Goal: Task Accomplishment & Management: Complete application form

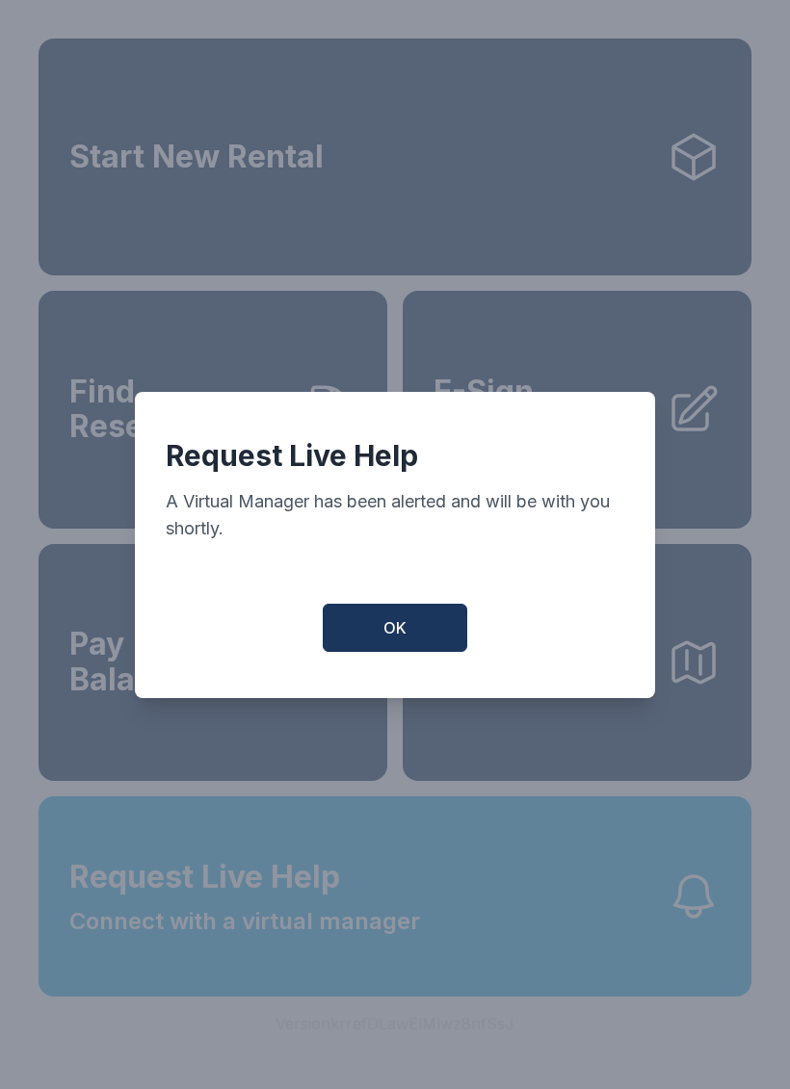
click at [390, 616] on button "OK" at bounding box center [395, 628] width 144 height 48
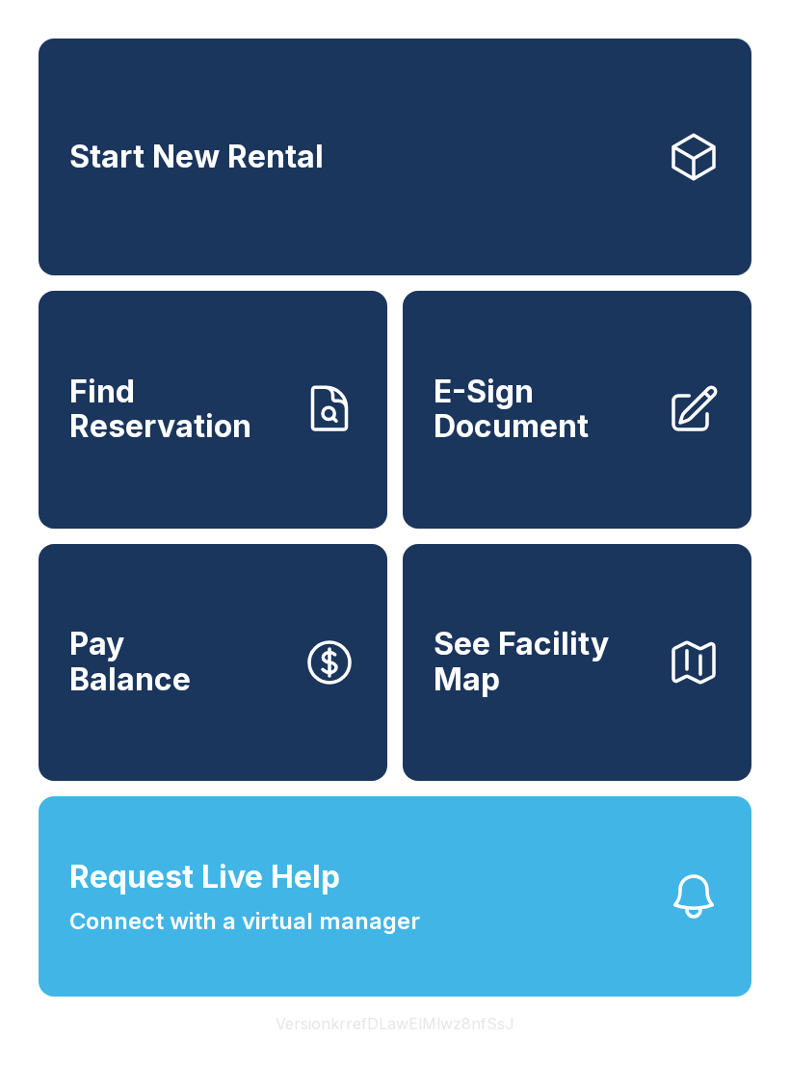
click at [277, 939] on span "Connect with a virtual manager" at bounding box center [244, 921] width 351 height 35
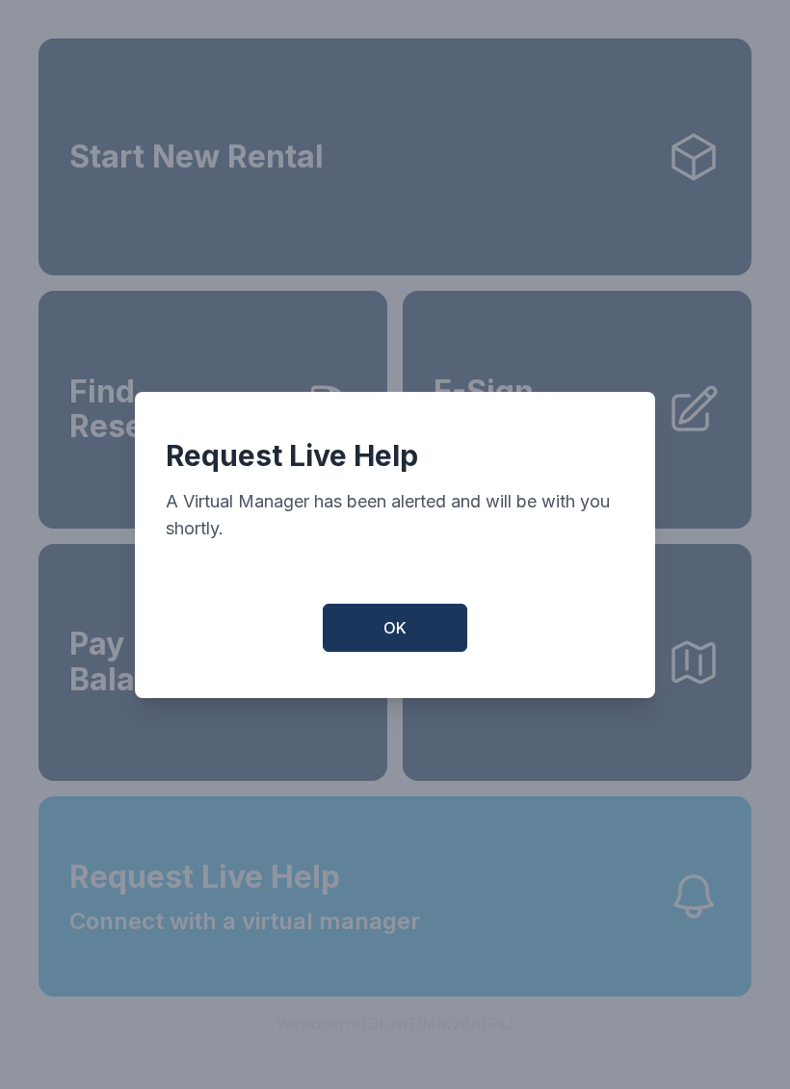
click at [379, 643] on button "OK" at bounding box center [395, 628] width 144 height 48
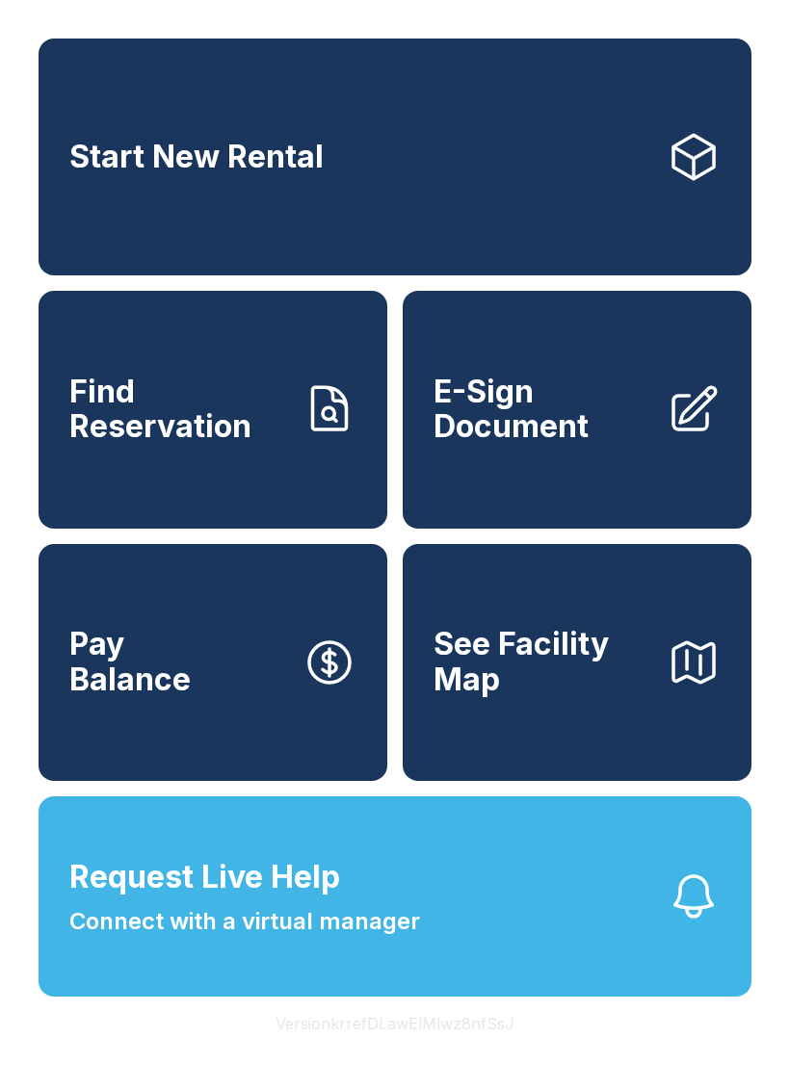
click at [598, 445] on span "E-Sign Document" at bounding box center [542, 410] width 218 height 70
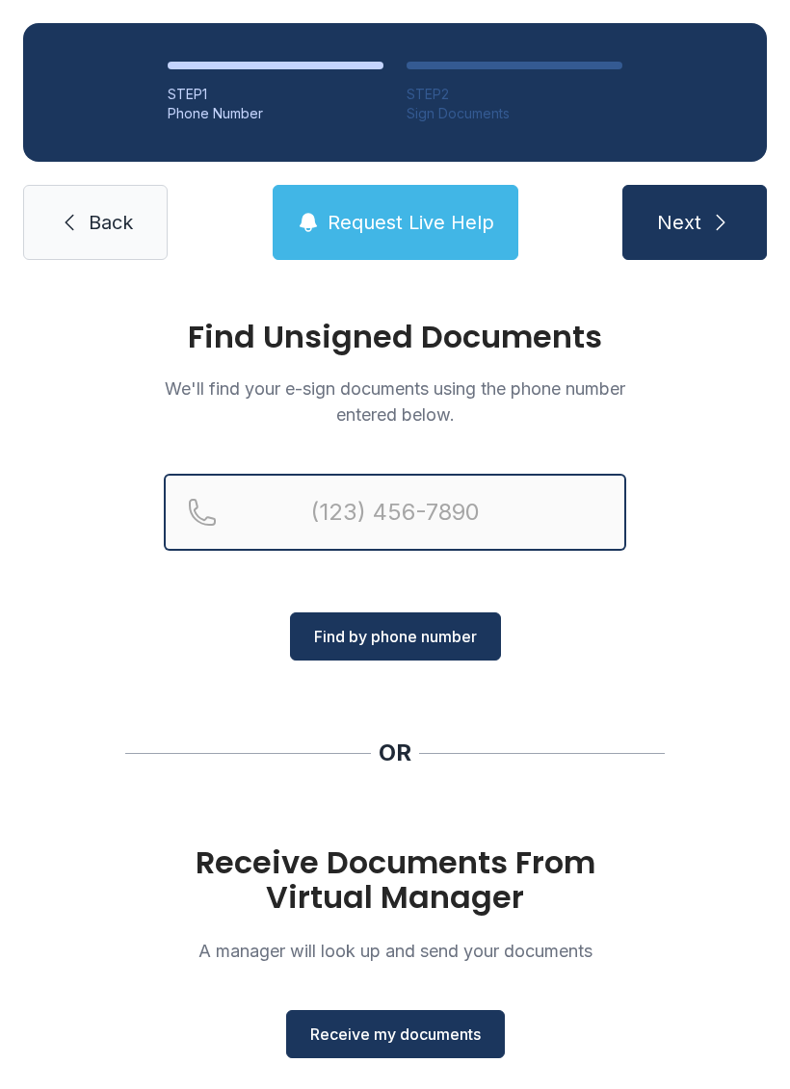
click at [554, 492] on input "Reservation phone number" at bounding box center [395, 512] width 462 height 77
type input "("
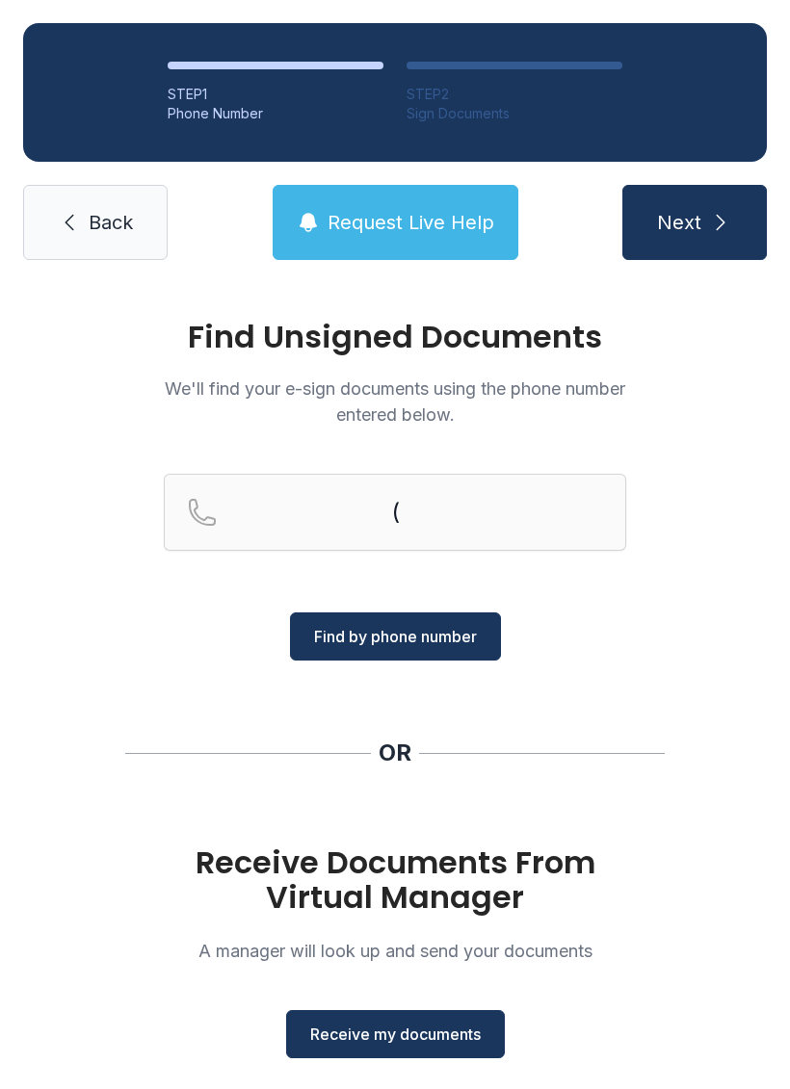
click at [51, 474] on div "Find Unsigned Documents We'll find your e-sign documents using the phone number…" at bounding box center [395, 709] width 790 height 852
click at [469, 1047] on button "Receive my documents" at bounding box center [395, 1034] width 219 height 48
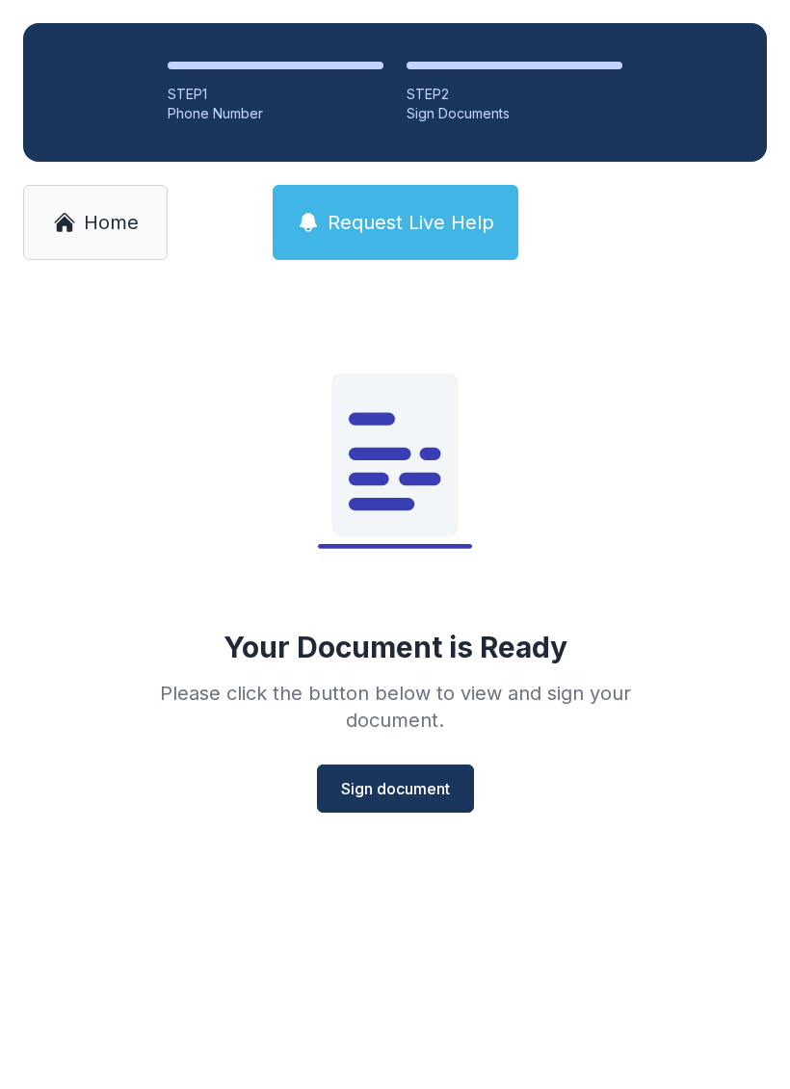
click at [448, 778] on span "Sign document" at bounding box center [395, 788] width 109 height 23
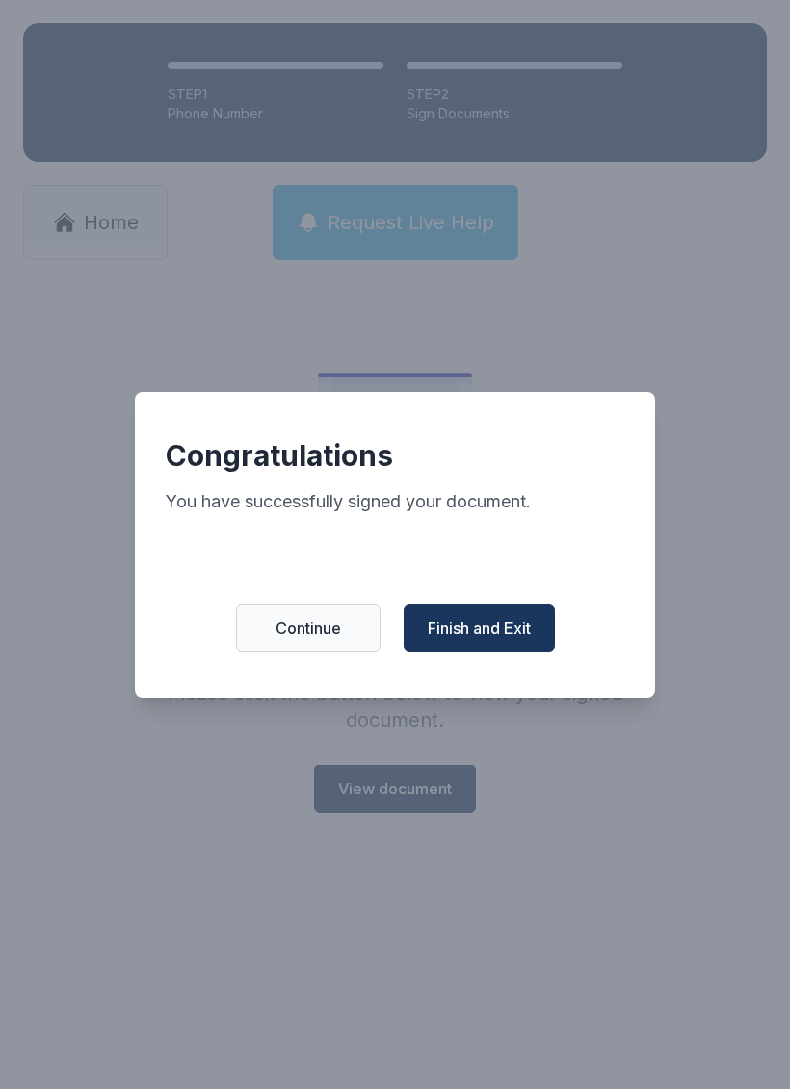
click at [508, 634] on span "Finish and Exit" at bounding box center [479, 627] width 103 height 23
